Goal: Information Seeking & Learning: Learn about a topic

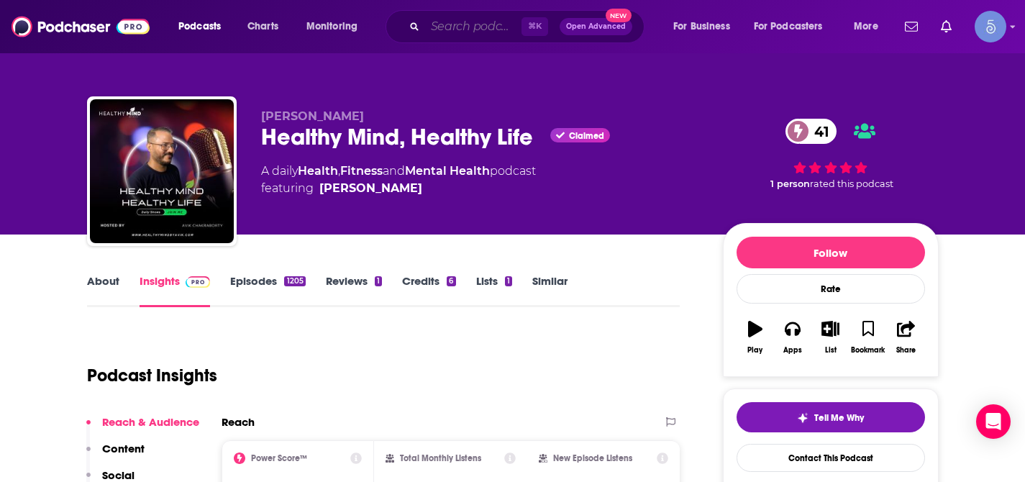
click at [448, 31] on input "Search podcasts, credits, & more..." at bounding box center [473, 26] width 96 height 23
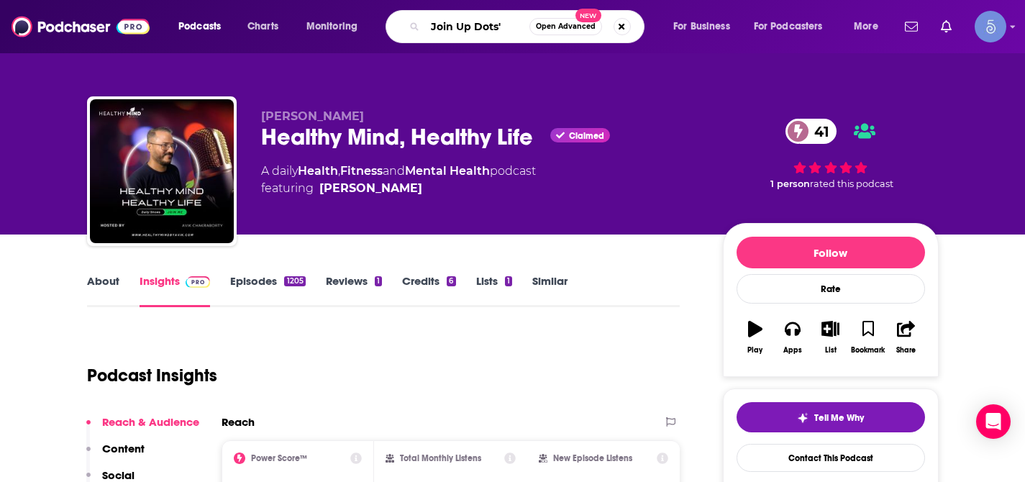
type input "Join Up Dots"
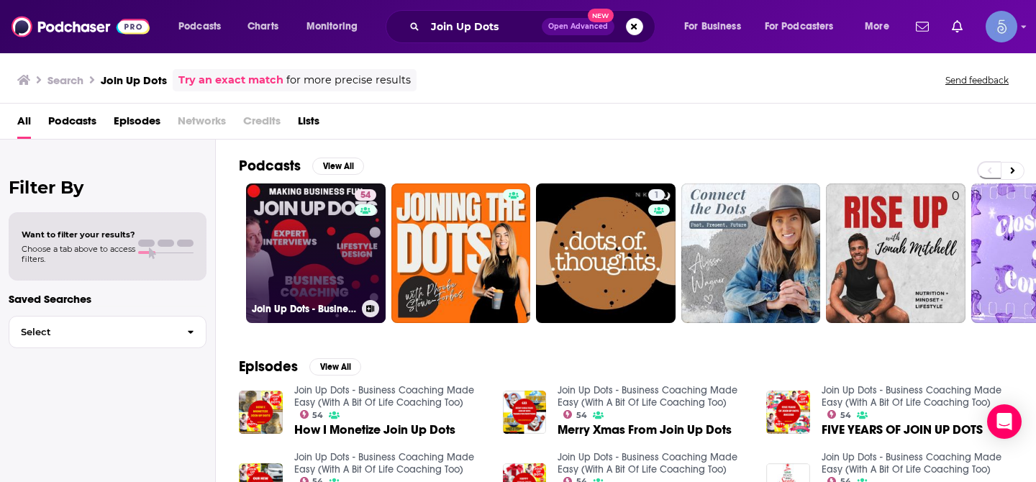
click at [303, 208] on link "54 Join Up Dots - Business Coaching Made Easy (With A Bit Of Life Coaching Too)" at bounding box center [316, 253] width 140 height 140
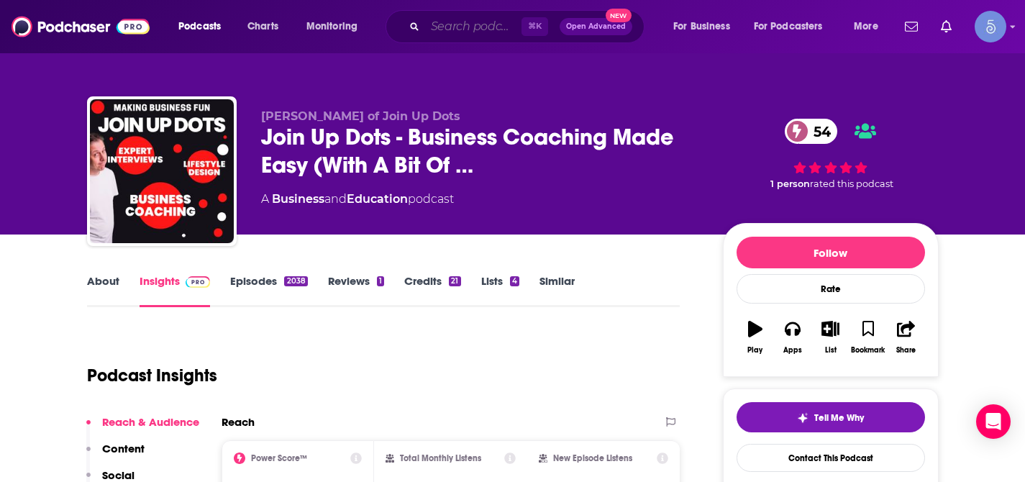
click at [472, 32] on input "Search podcasts, credits, & more..." at bounding box center [473, 26] width 96 height 23
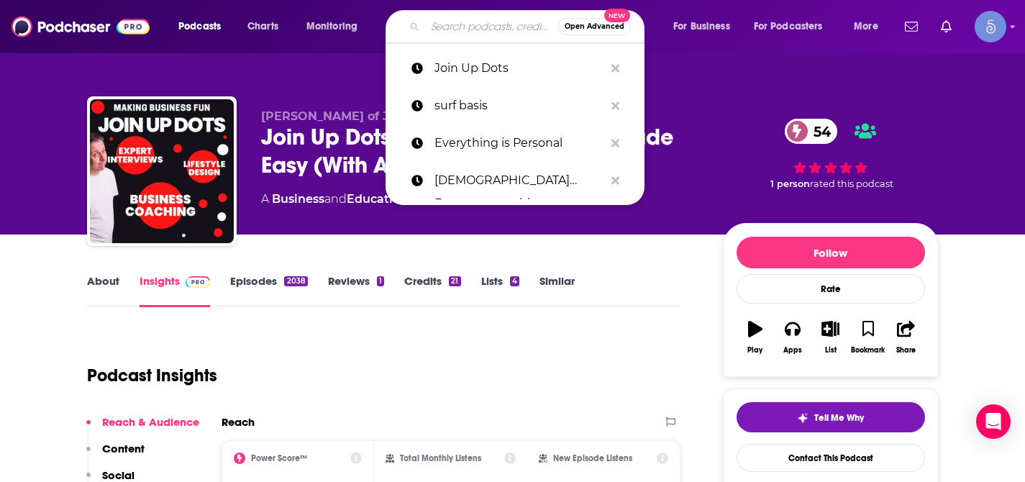
paste input "It's All About Healing"
type input "It's All About Healing"
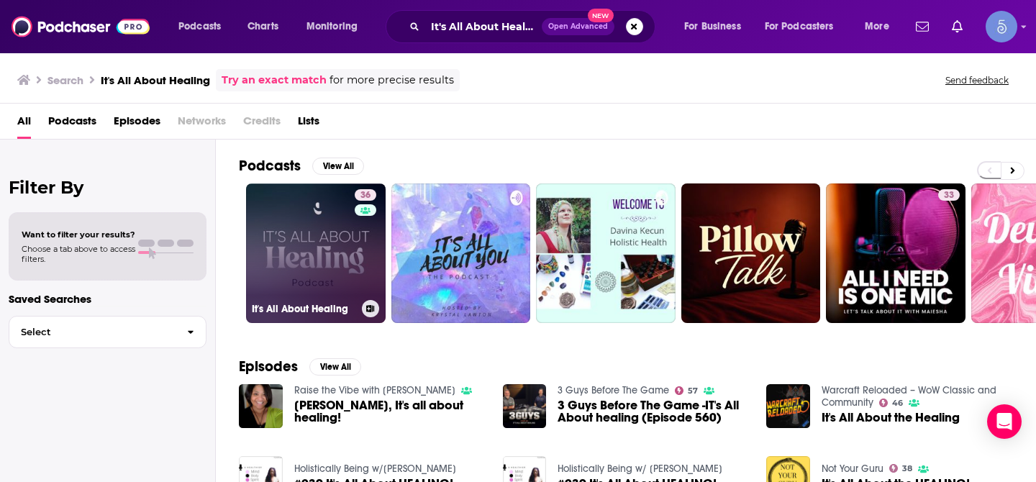
click at [322, 242] on link "36 It's All About Healing" at bounding box center [316, 253] width 140 height 140
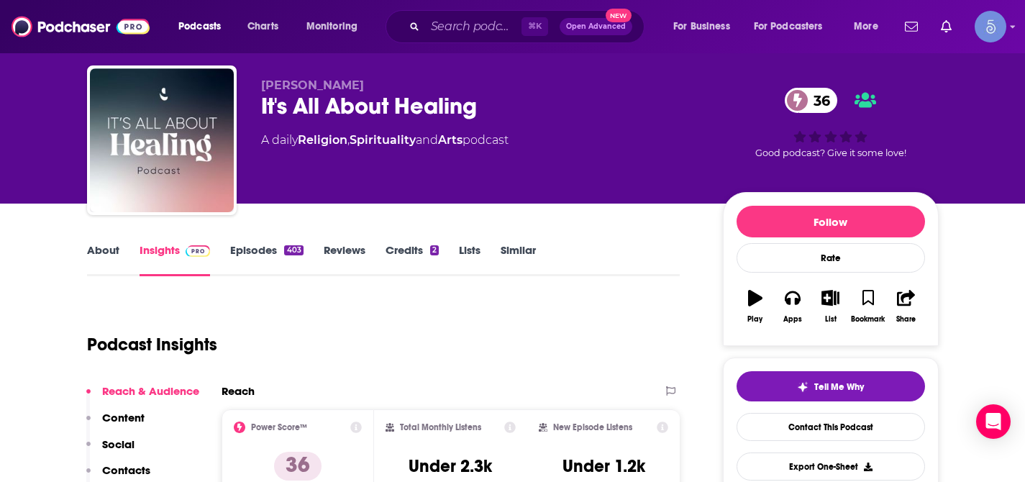
scroll to position [44, 0]
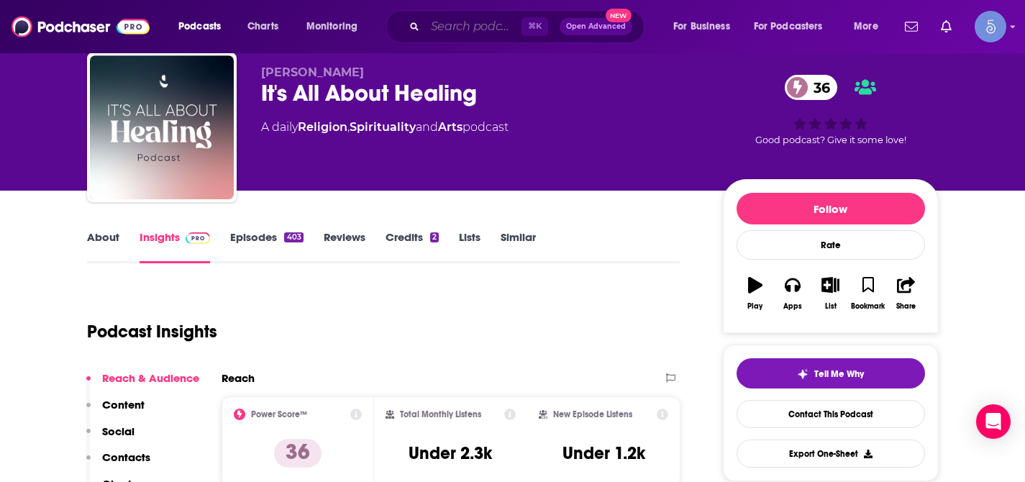
click at [459, 24] on input "Search podcasts, credits, & more..." at bounding box center [473, 26] width 96 height 23
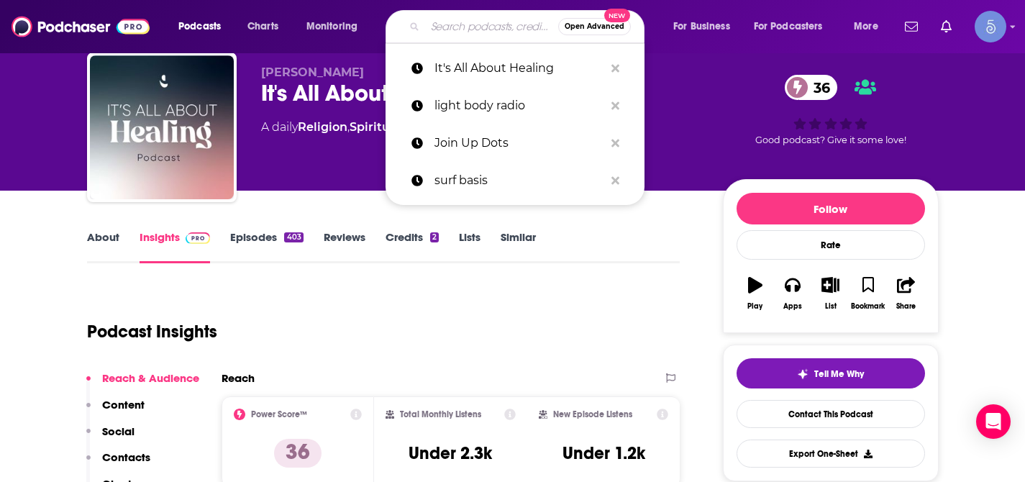
paste input "Open-Minded Healing"
type input "Open-Minded Healing"
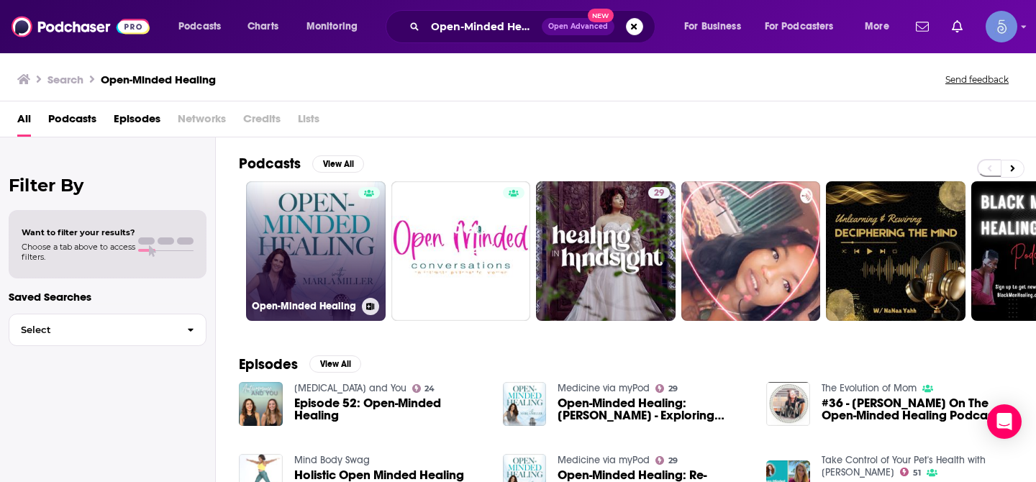
click at [324, 229] on link "Open-Minded Healing" at bounding box center [316, 251] width 140 height 140
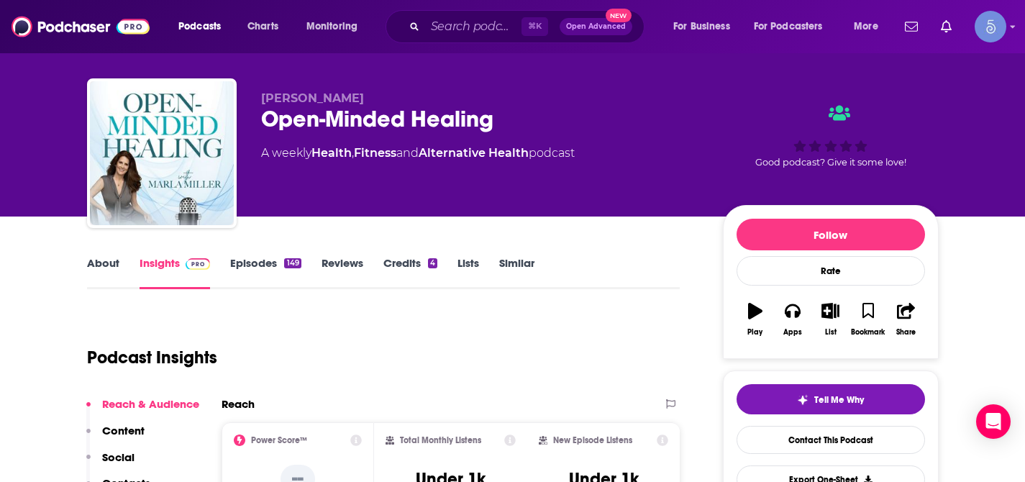
scroll to position [37, 0]
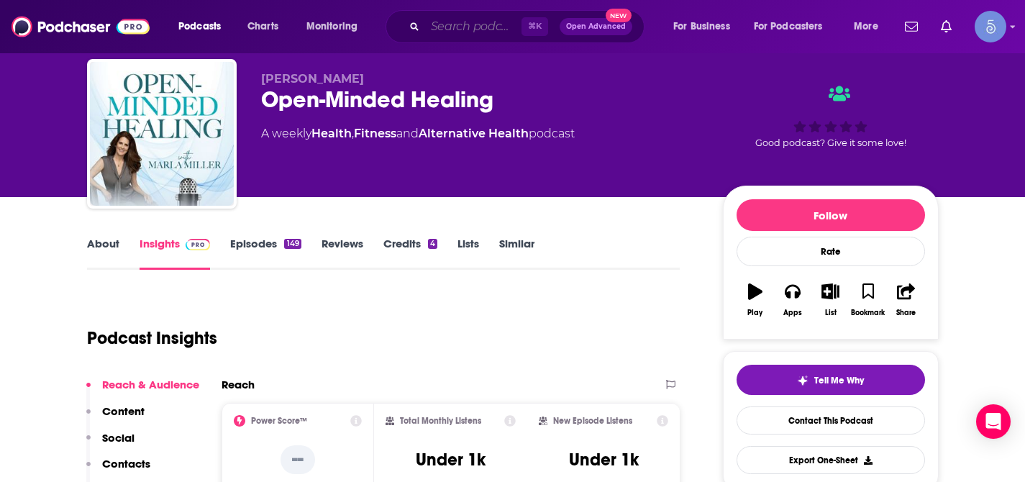
click at [476, 22] on input "Search podcasts, credits, & more..." at bounding box center [473, 26] width 96 height 23
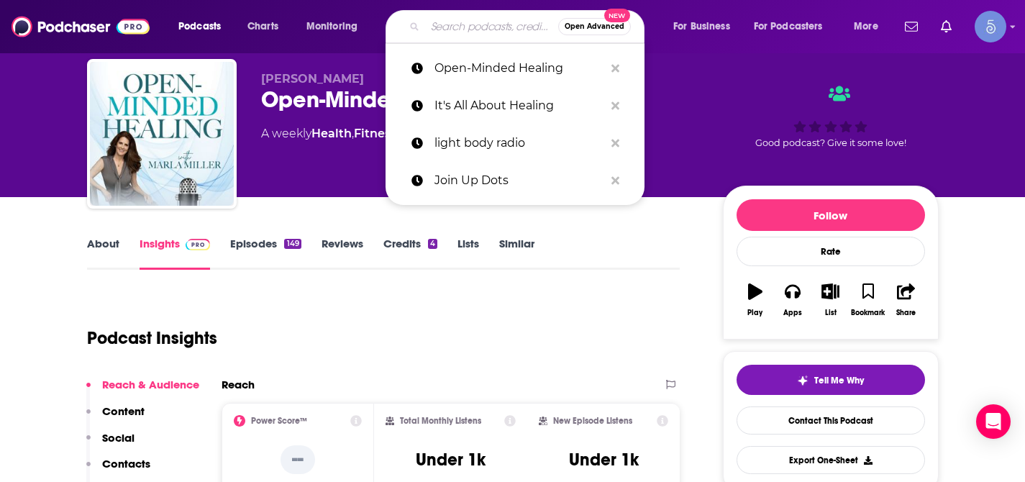
paste input "Heal Within Podcast"
type input "Heal Within Podcast"
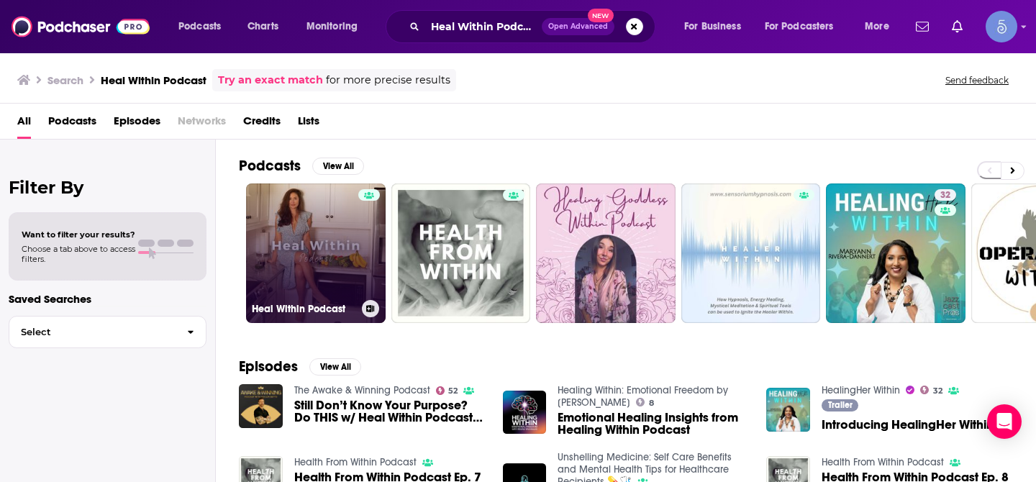
click at [322, 232] on link "Heal Within Podcast" at bounding box center [316, 253] width 140 height 140
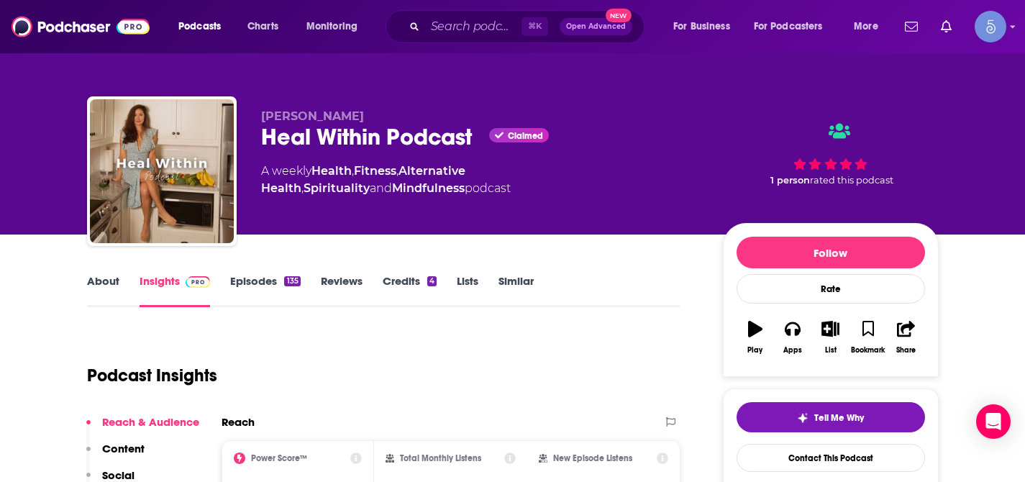
scroll to position [60, 0]
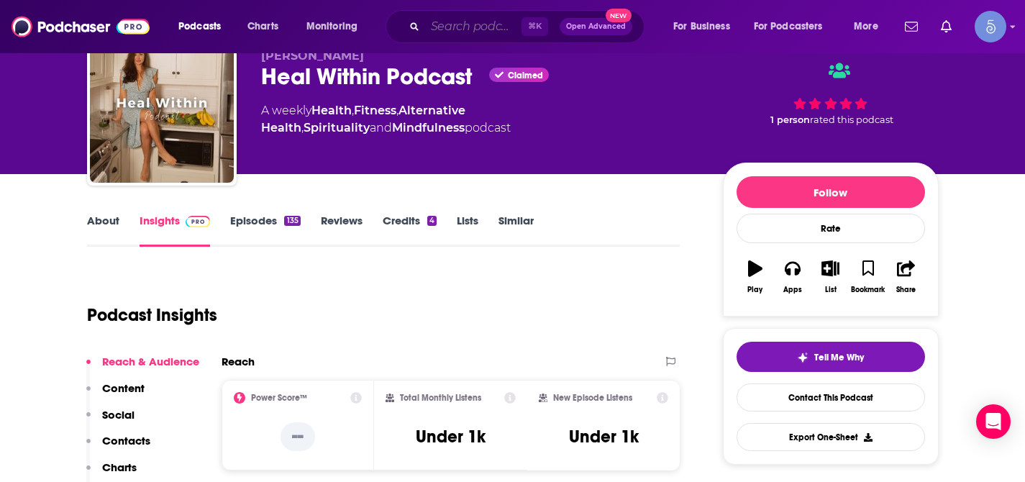
click at [471, 24] on input "Search podcasts, credits, & more..." at bounding box center [473, 26] width 96 height 23
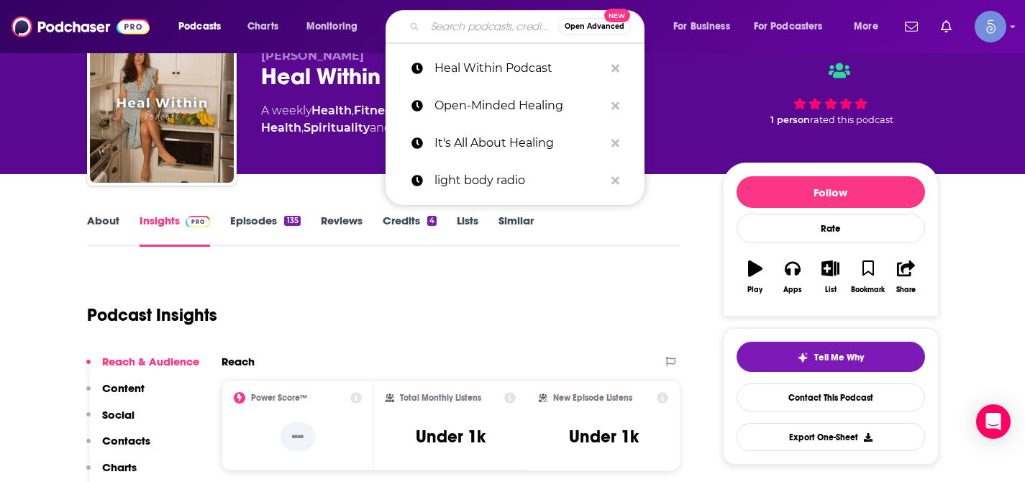
paste input "WTF Just Happened?!: Afterlife Evidence, Paranormal + Spirituality without the …"
type input "WTF Just Happened?!: Afterlife Evidence, Paranormal + Spirituality without the …"
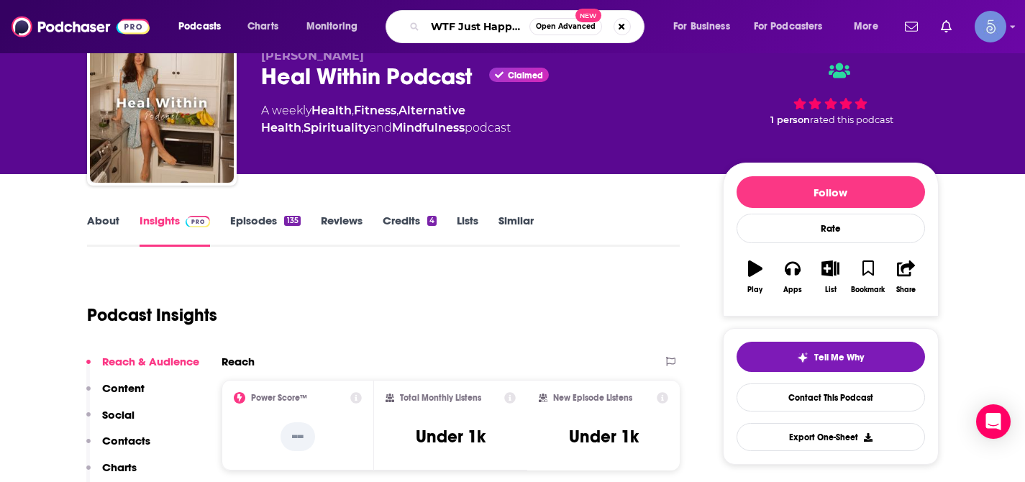
scroll to position [0, 352]
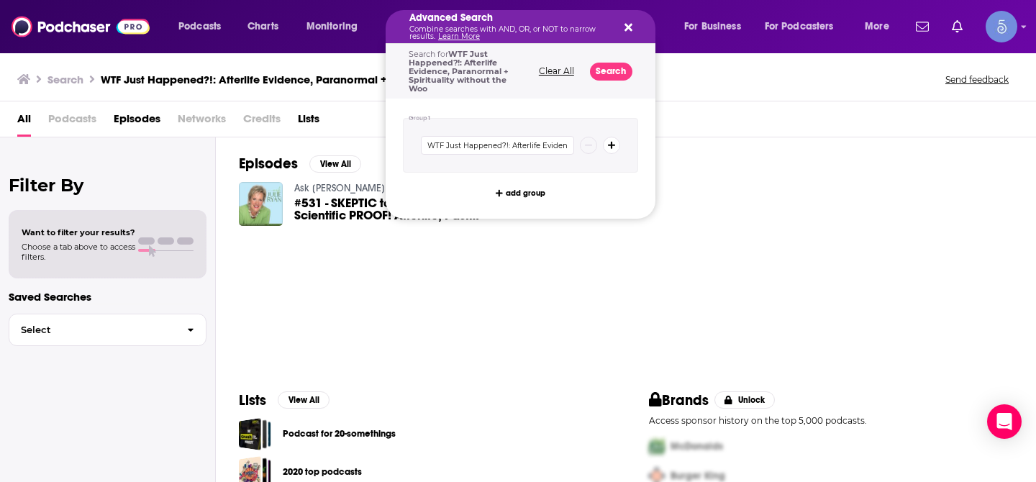
click at [628, 26] on icon "Search podcasts, credits, & more..." at bounding box center [628, 28] width 8 height 8
click at [629, 30] on icon "Search podcasts, credits, & more..." at bounding box center [628, 28] width 8 height 12
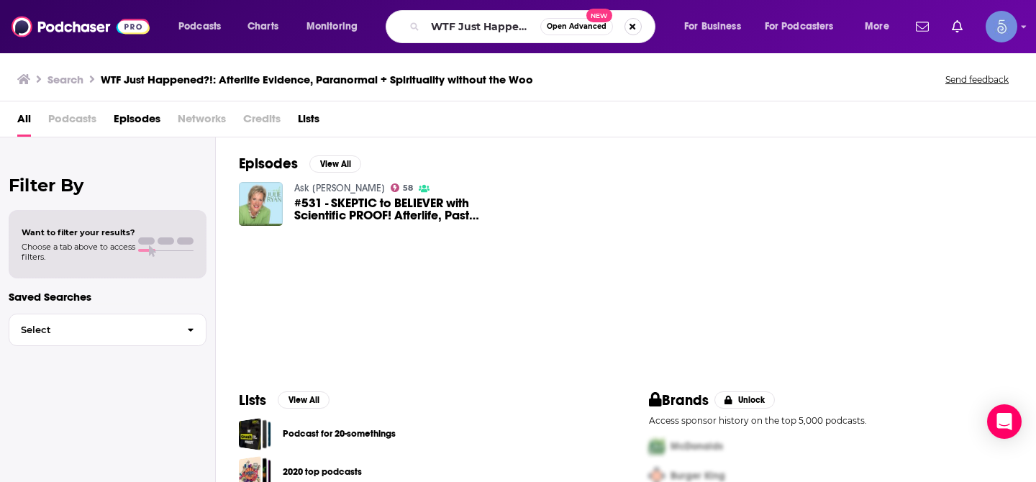
click at [629, 31] on button "Search podcasts, credits, & more..." at bounding box center [632, 26] width 17 height 17
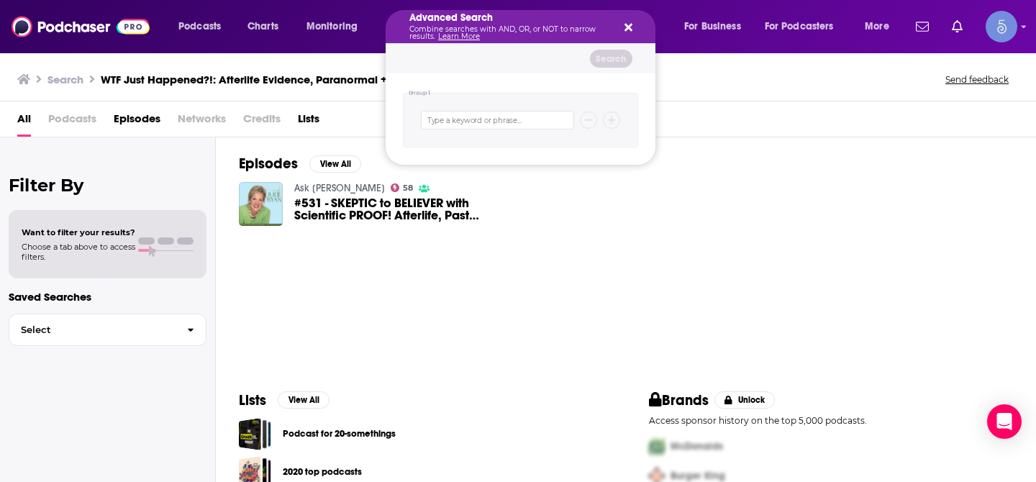
click at [629, 28] on icon "Search podcasts, credits, & more..." at bounding box center [628, 28] width 8 height 8
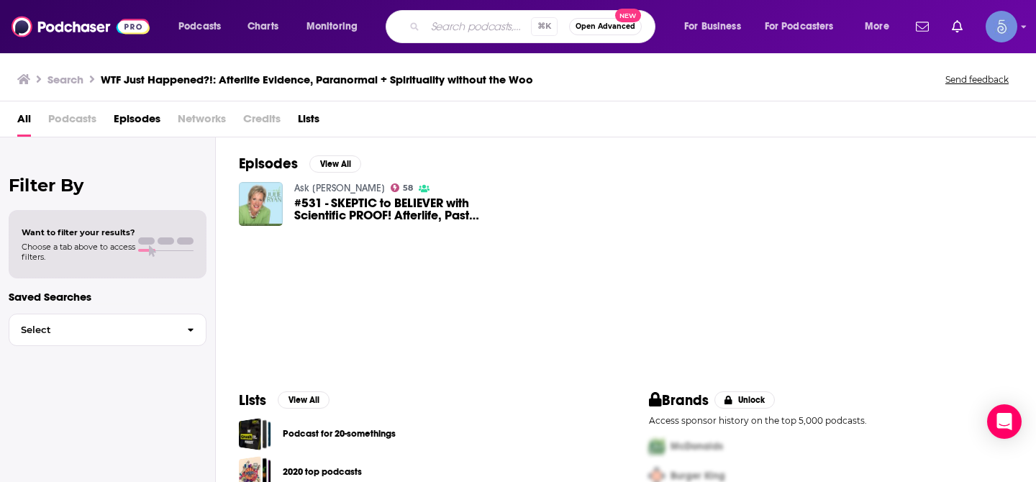
click at [457, 22] on input "Search podcasts, credits, & more..." at bounding box center [478, 26] width 106 height 23
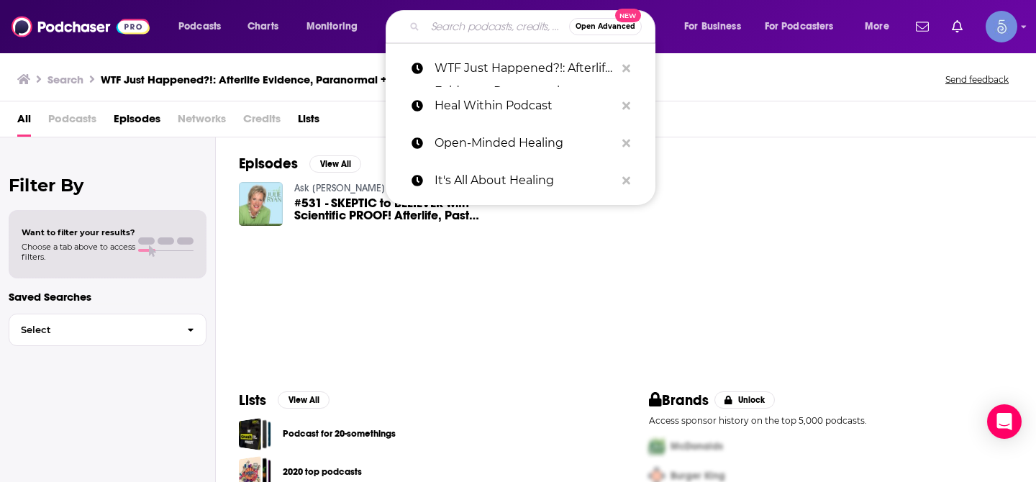
paste input "The [PERSON_NAME] Podcast"
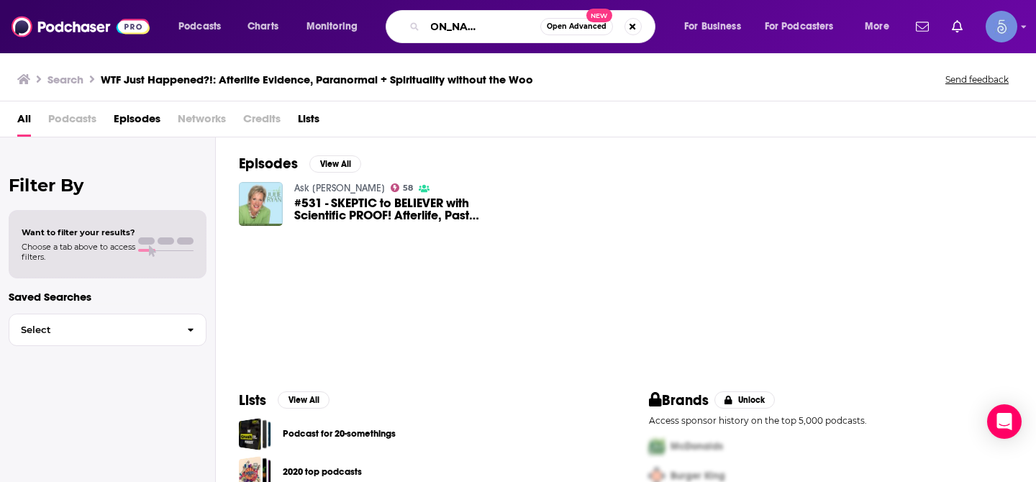
type input "The [PERSON_NAME] Podcast"
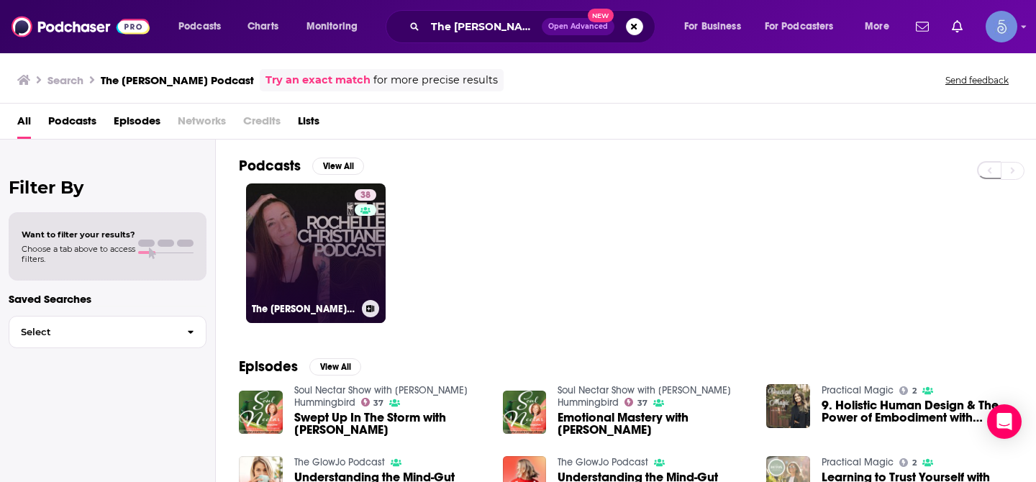
click at [284, 239] on link "38 The [PERSON_NAME] Podcast" at bounding box center [316, 253] width 140 height 140
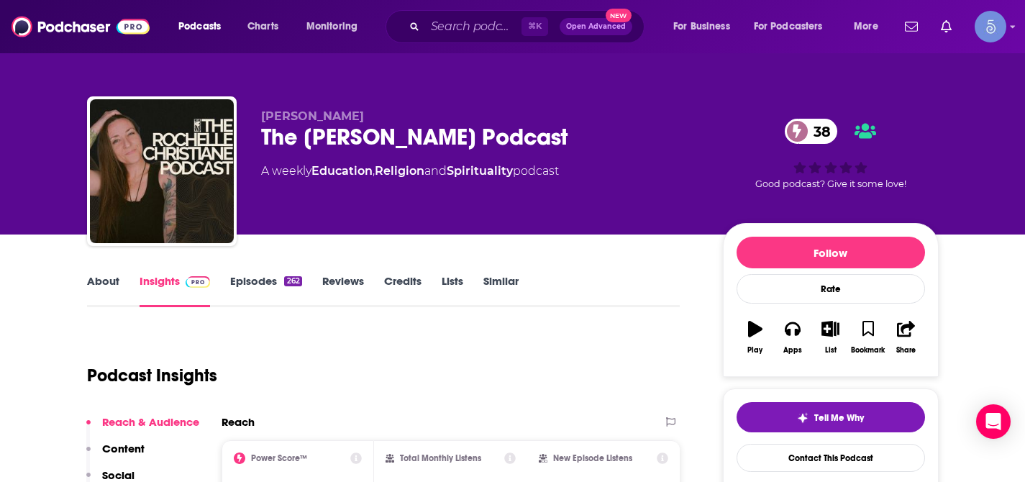
scroll to position [46, 0]
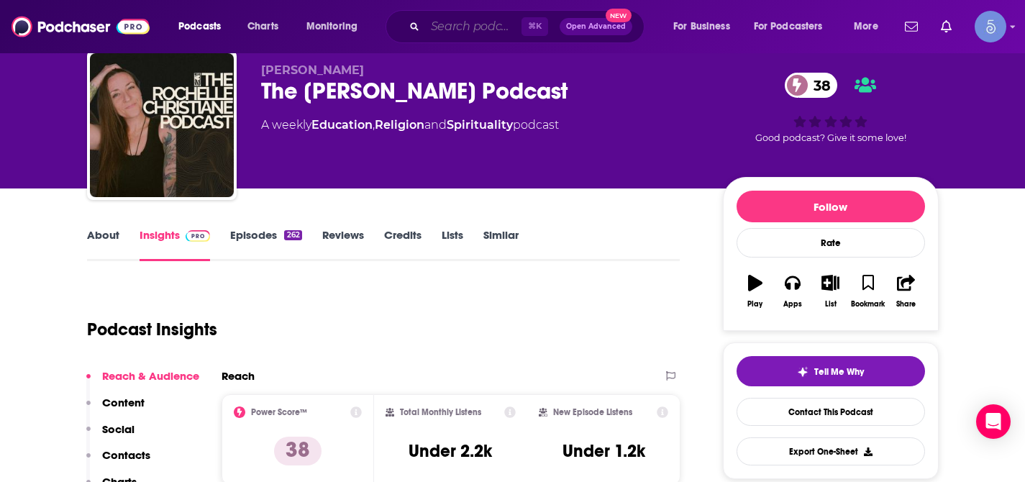
click at [463, 17] on input "Search podcasts, credits, & more..." at bounding box center [473, 26] width 96 height 23
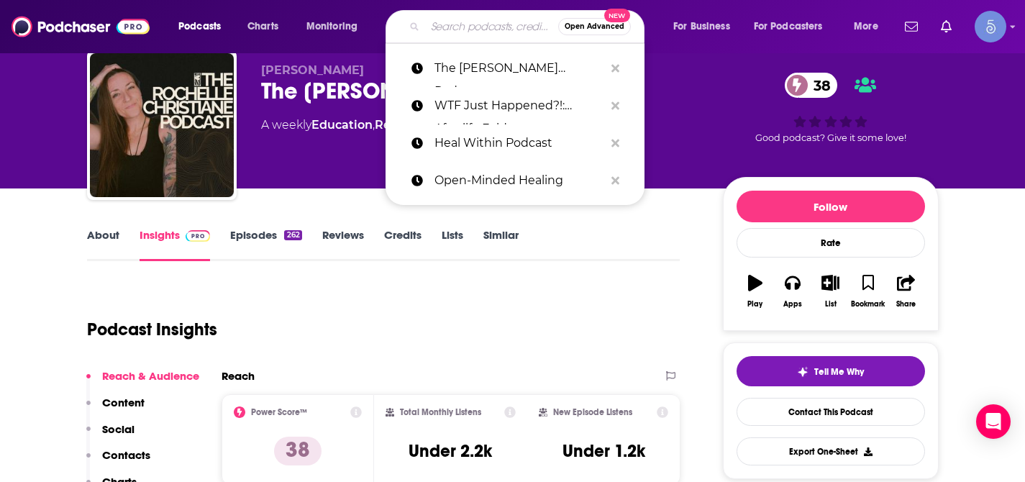
paste input "Reiki Radio Podcast"
type input "Reiki Radio Podcast"
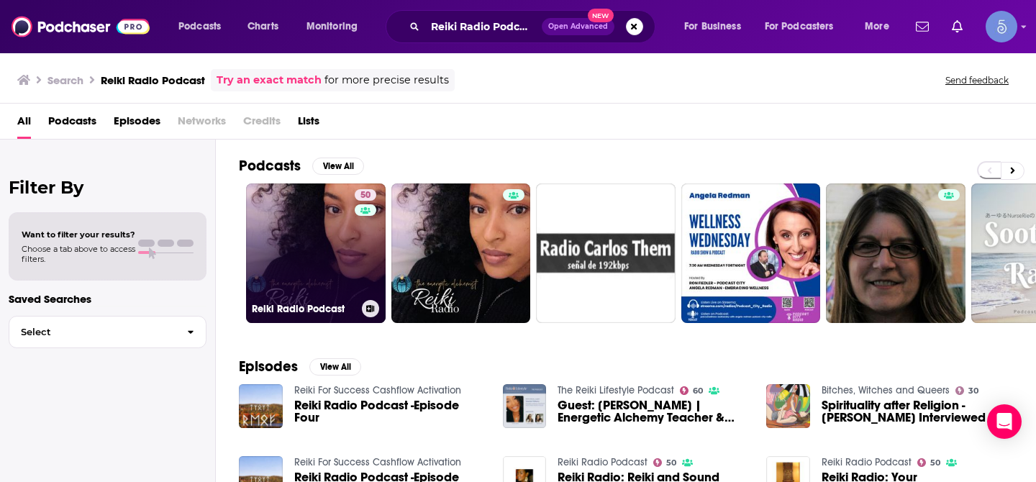
click at [313, 229] on link "50 Reiki Radio Podcast" at bounding box center [316, 253] width 140 height 140
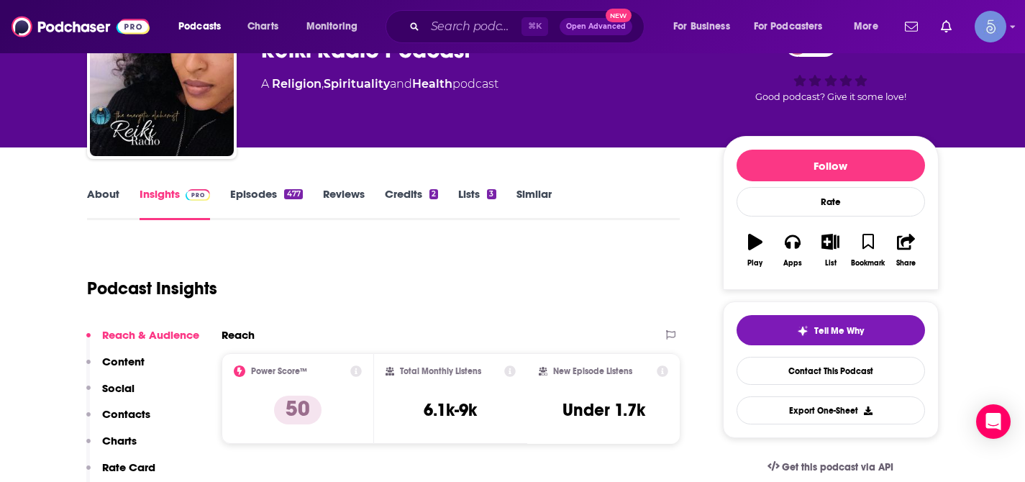
scroll to position [65, 0]
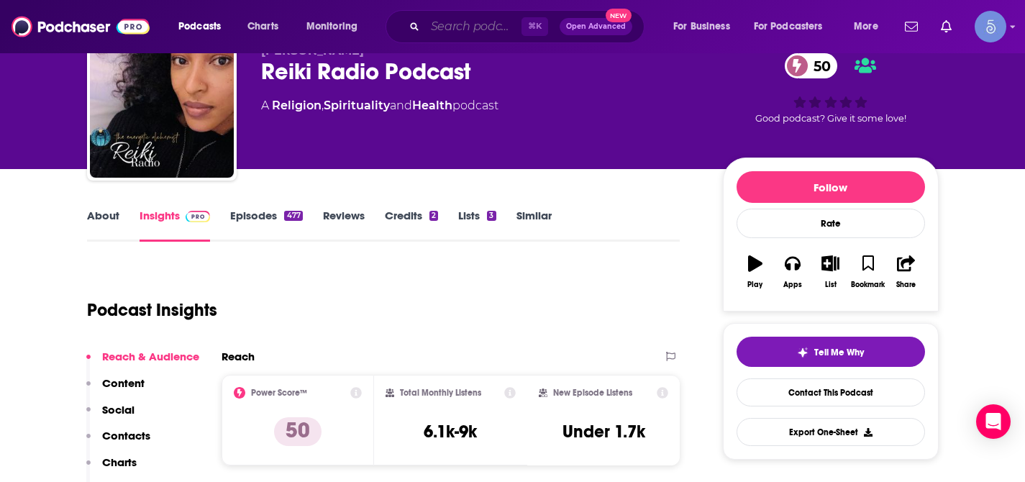
click at [479, 21] on input "Search podcasts, credits, & more..." at bounding box center [473, 26] width 96 height 23
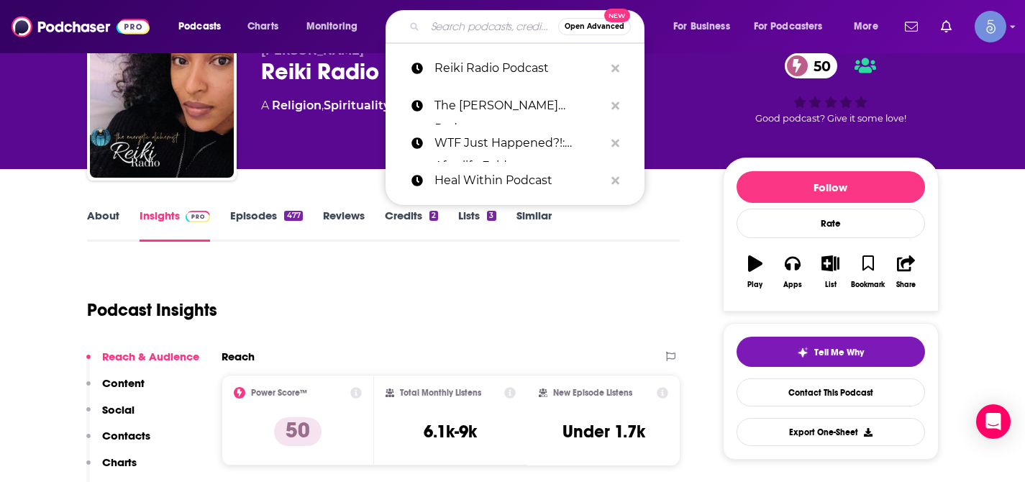
paste input "Life, Death & The Space Between with Dr. [PERSON_NAME]"
type input "Life, Death & The Space Between with Dr. [PERSON_NAME]"
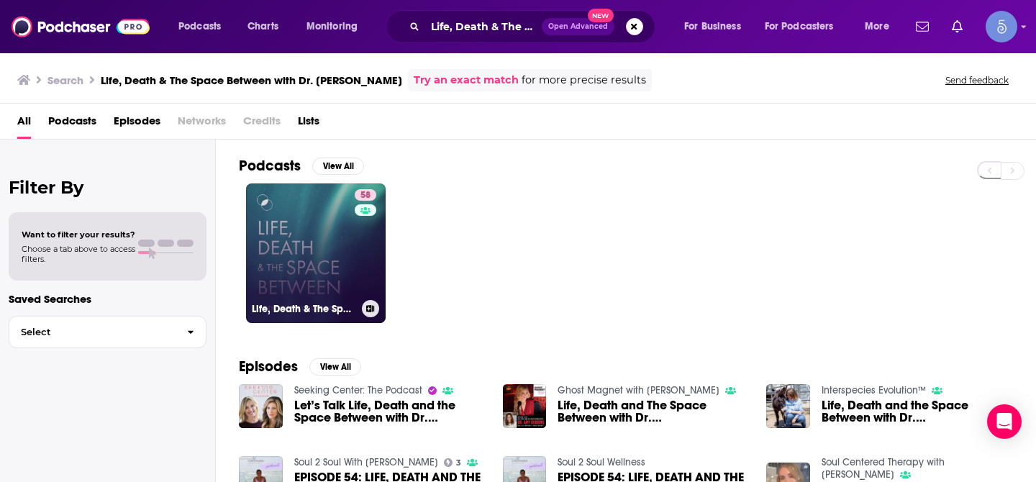
click at [335, 211] on link "58 Life, Death & The Space Between with Dr. [PERSON_NAME]" at bounding box center [316, 253] width 140 height 140
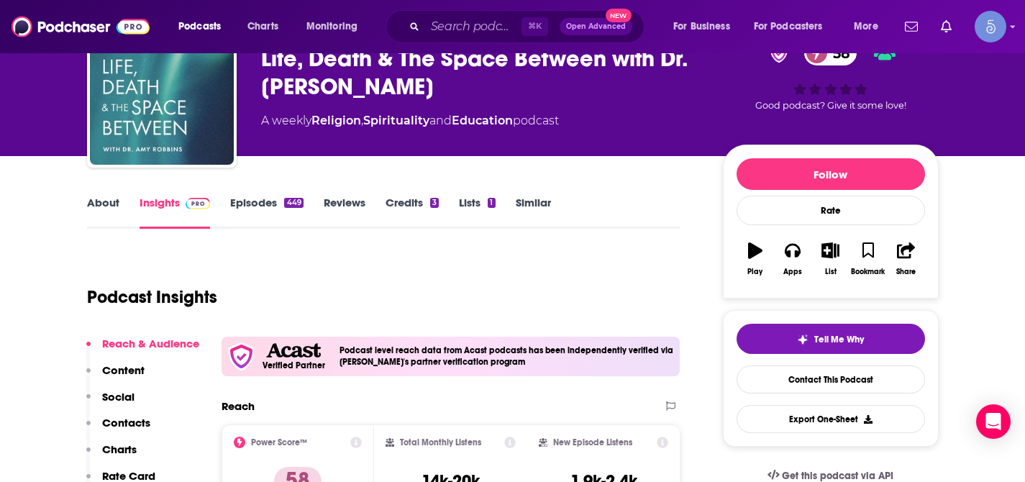
scroll to position [63, 0]
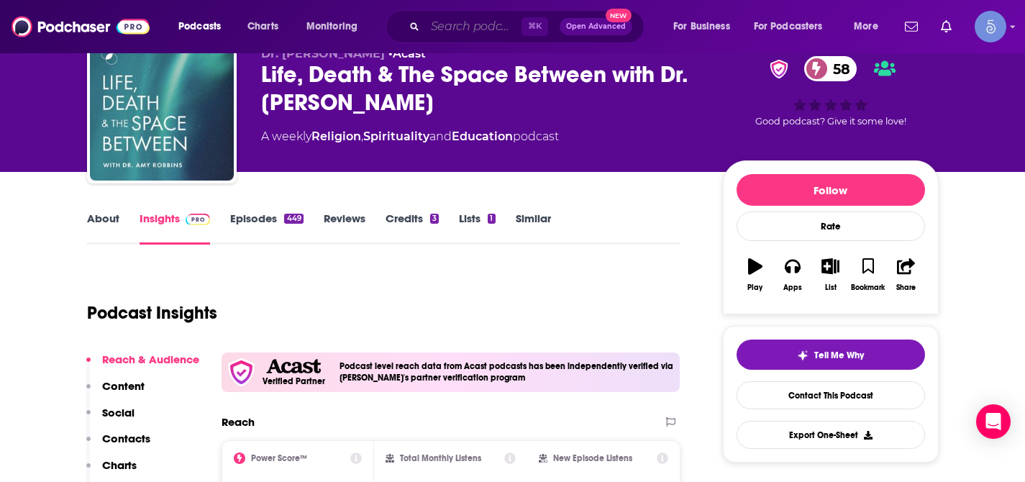
click at [454, 28] on input "Search podcasts, credits, & more..." at bounding box center [473, 26] width 96 height 23
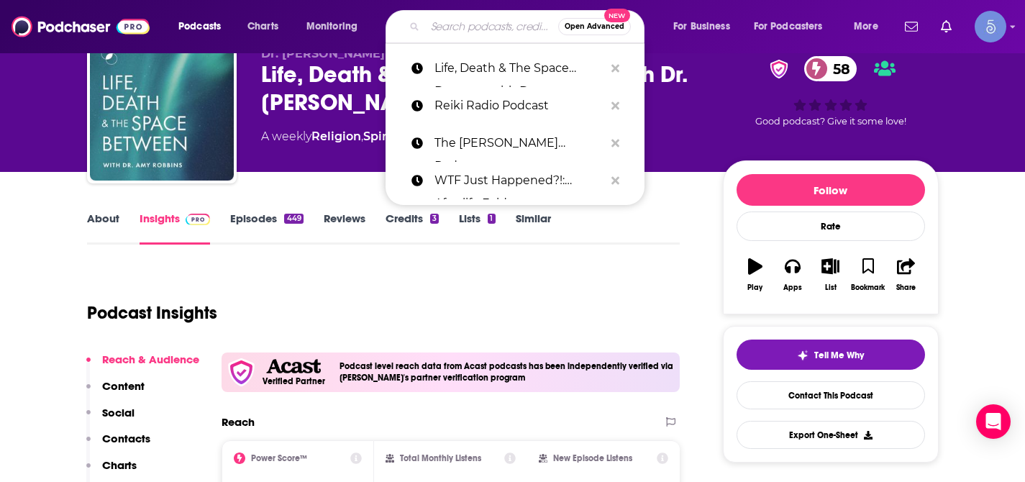
paste input "All Things Therapy"
type input "All Things Therapy"
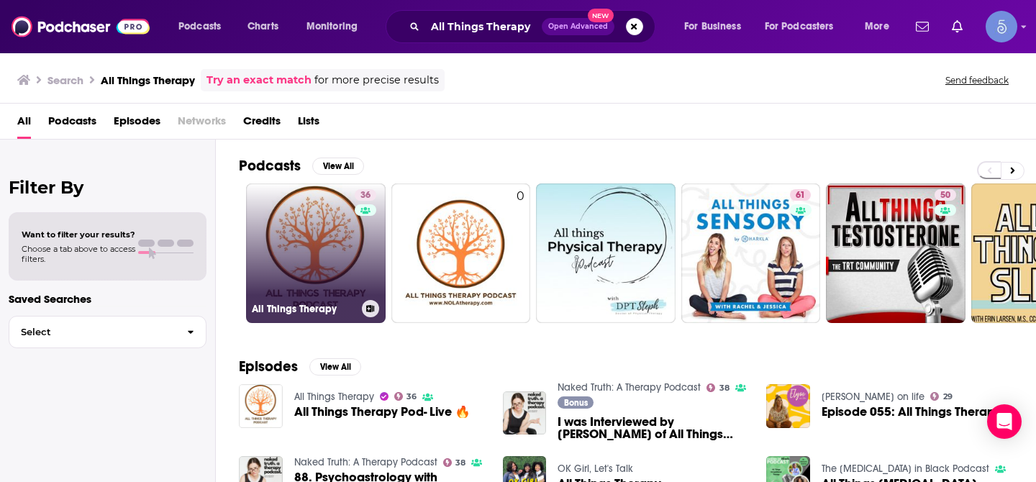
click at [344, 190] on link "36 All Things Therapy" at bounding box center [316, 253] width 140 height 140
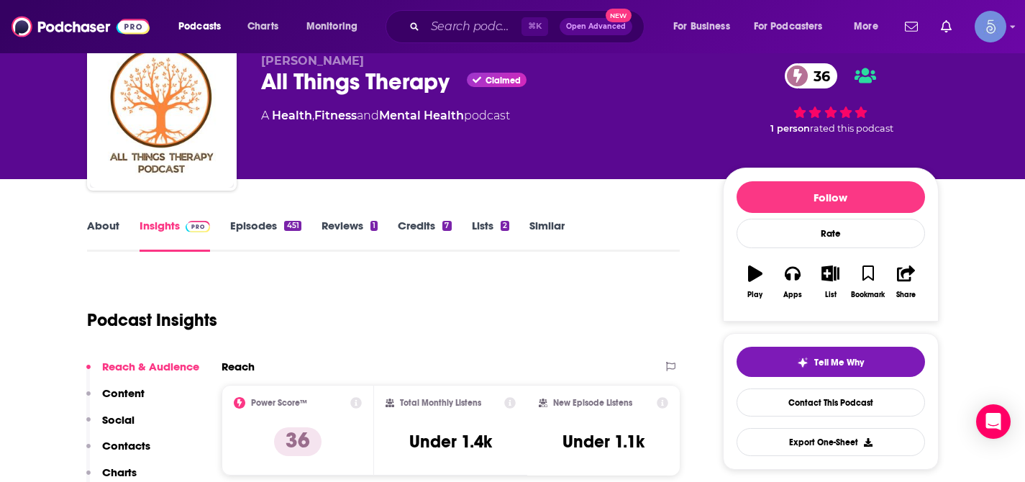
scroll to position [60, 0]
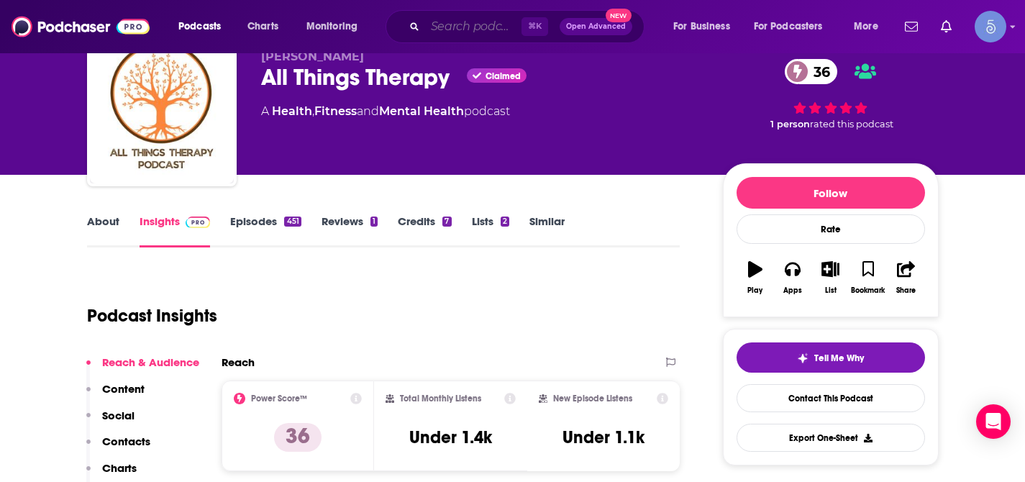
click at [454, 21] on input "Search podcasts, credits, & more..." at bounding box center [473, 26] width 96 height 23
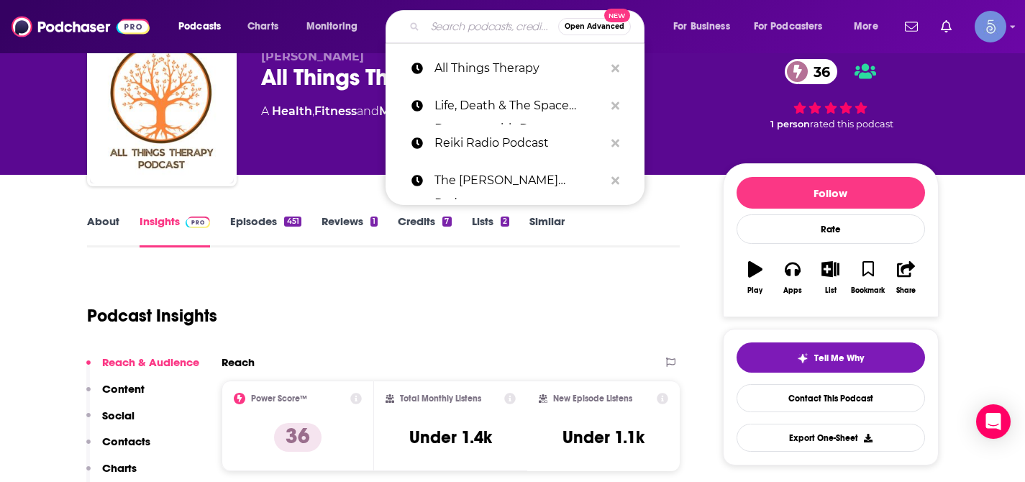
paste input "Next Level Soul Podcast with [PERSON_NAME]"
type input "Next Level Soul Podcast with [PERSON_NAME]"
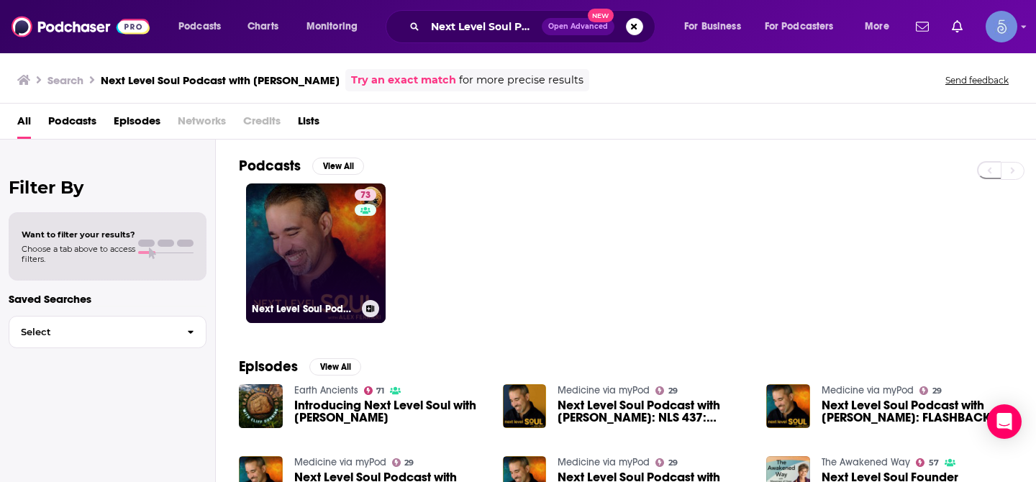
click at [265, 211] on link "73 Next Level Soul Podcast with [PERSON_NAME]" at bounding box center [316, 253] width 140 height 140
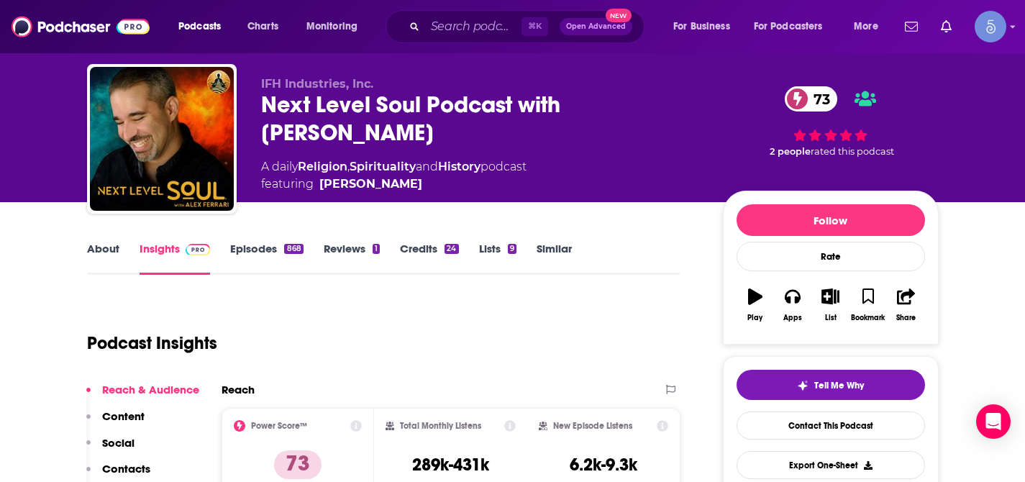
scroll to position [44, 0]
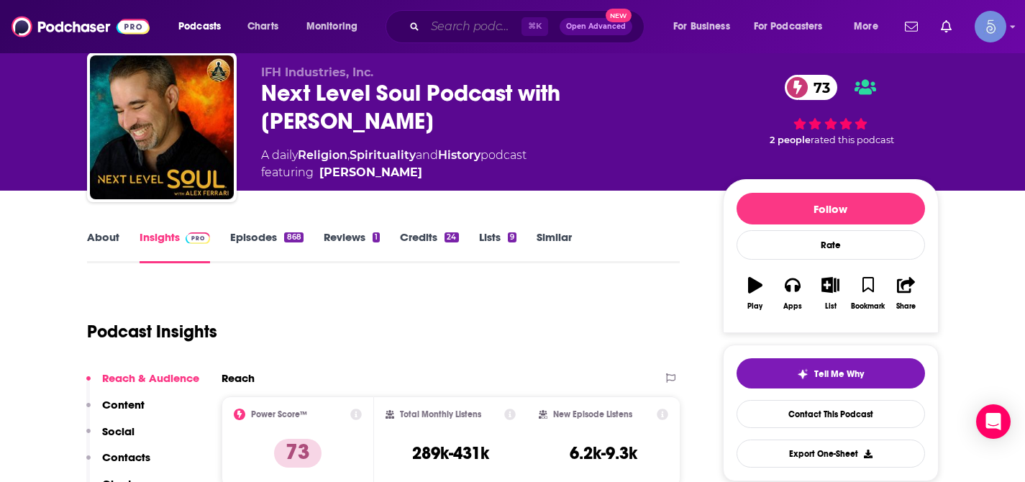
click at [461, 25] on input "Search podcasts, credits, & more..." at bounding box center [473, 26] width 96 height 23
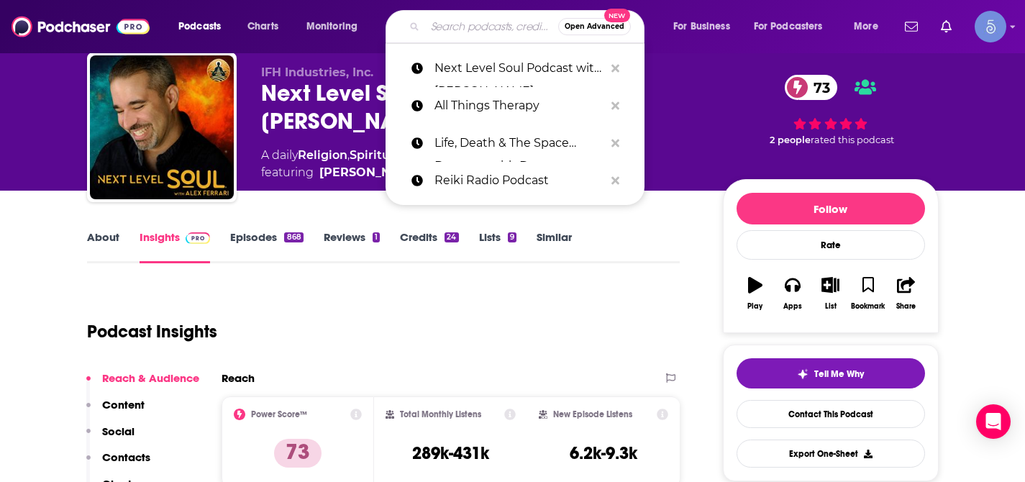
paste input "The Reiki Lifestyle Podcast"
type input "The Reiki Lifestyle Podcast"
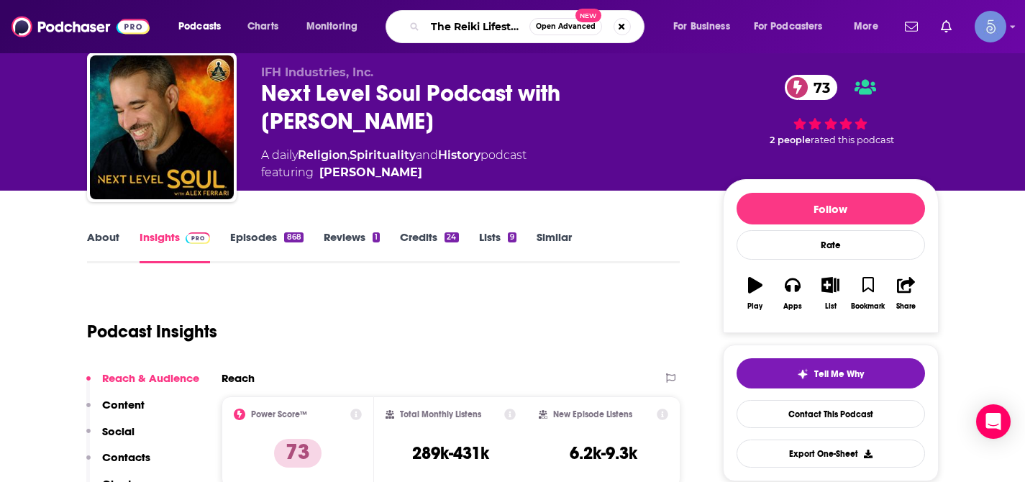
scroll to position [0, 50]
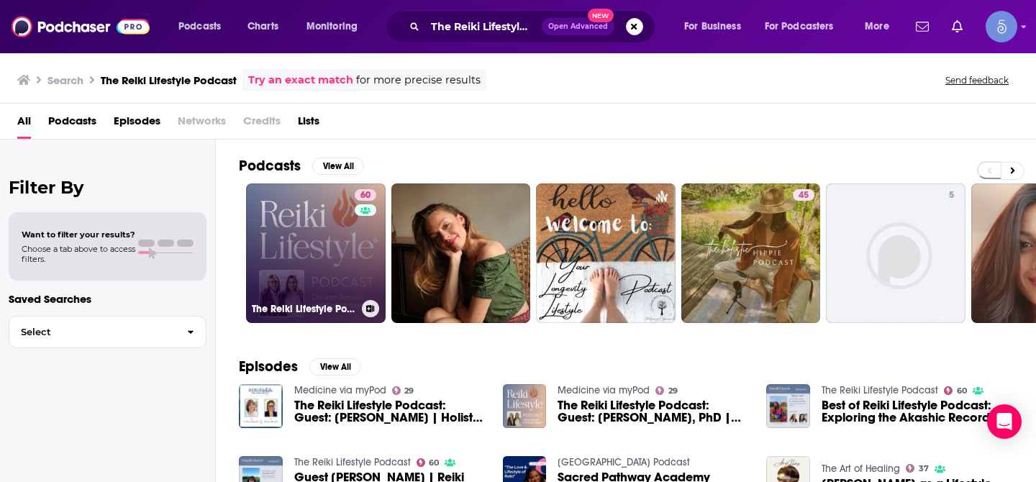
click at [304, 247] on link "60 The Reiki Lifestyle Podcast" at bounding box center [316, 253] width 140 height 140
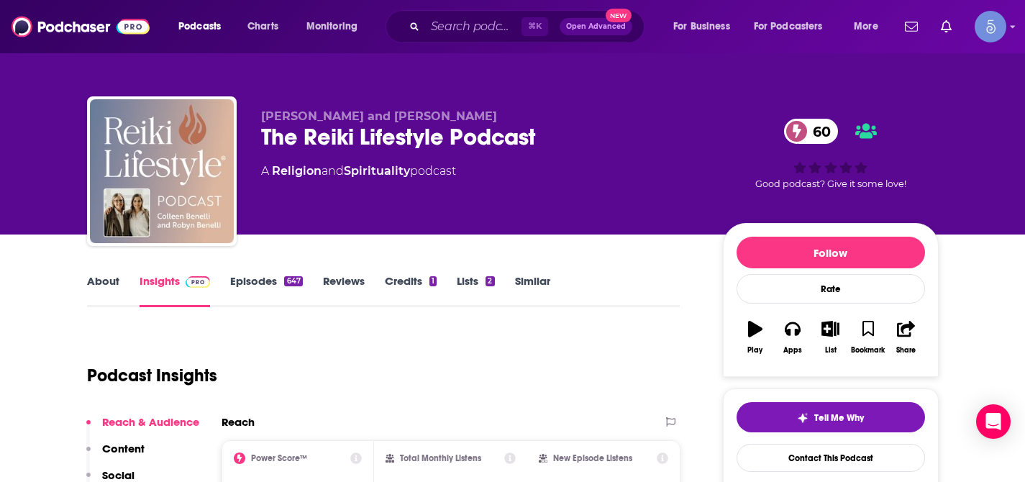
scroll to position [12, 0]
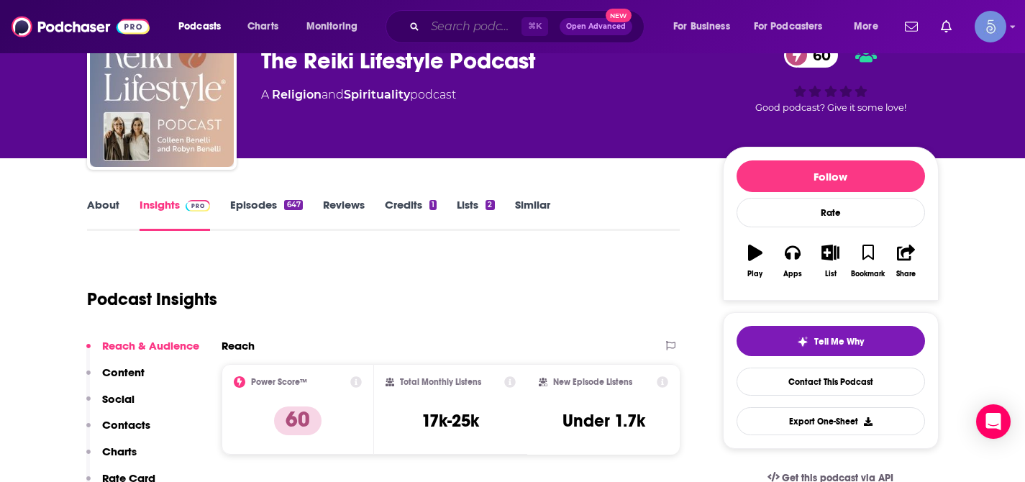
click at [465, 19] on input "Search podcasts, credits, & more..." at bounding box center [473, 26] width 96 height 23
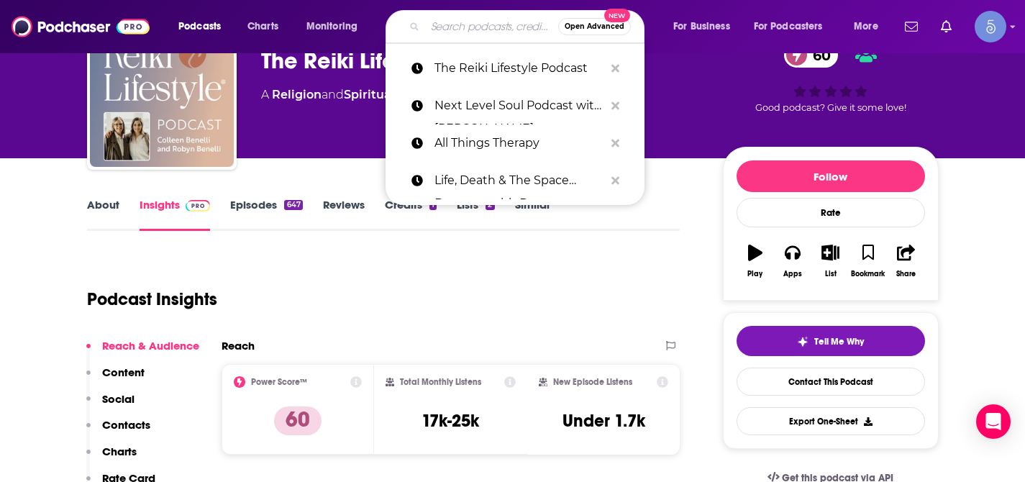
paste input "Hey Human Podcast"
type input "Hey Human Podcast"
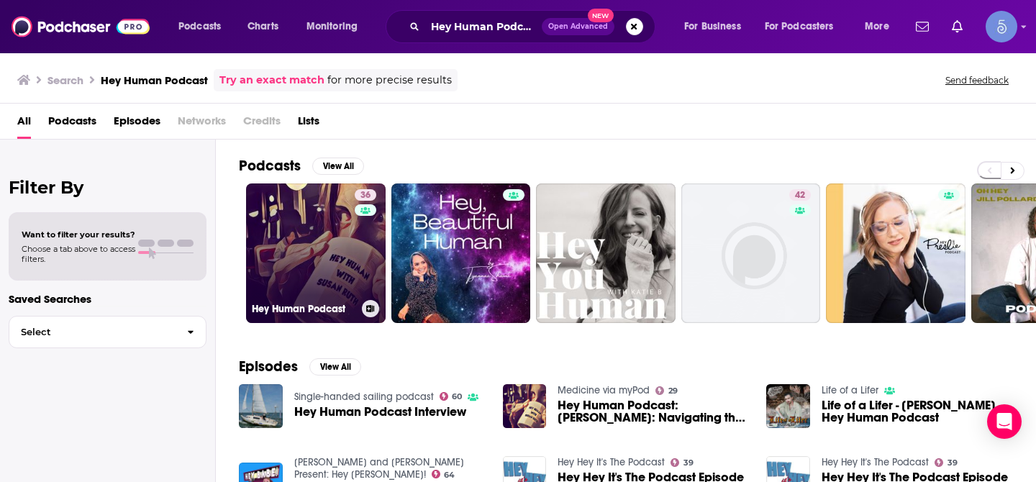
click at [322, 209] on link "36 Hey Human Podcast" at bounding box center [316, 253] width 140 height 140
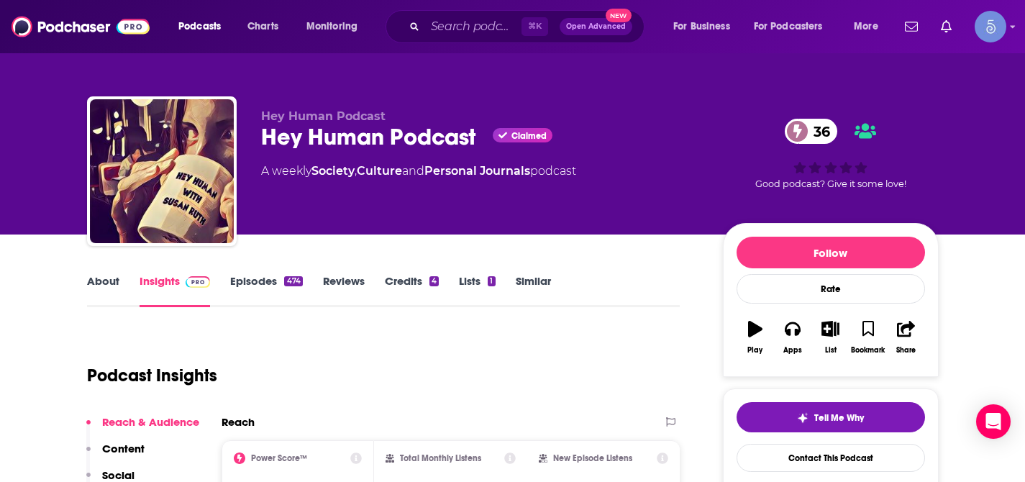
scroll to position [85, 0]
